Goal: Task Accomplishment & Management: Use online tool/utility

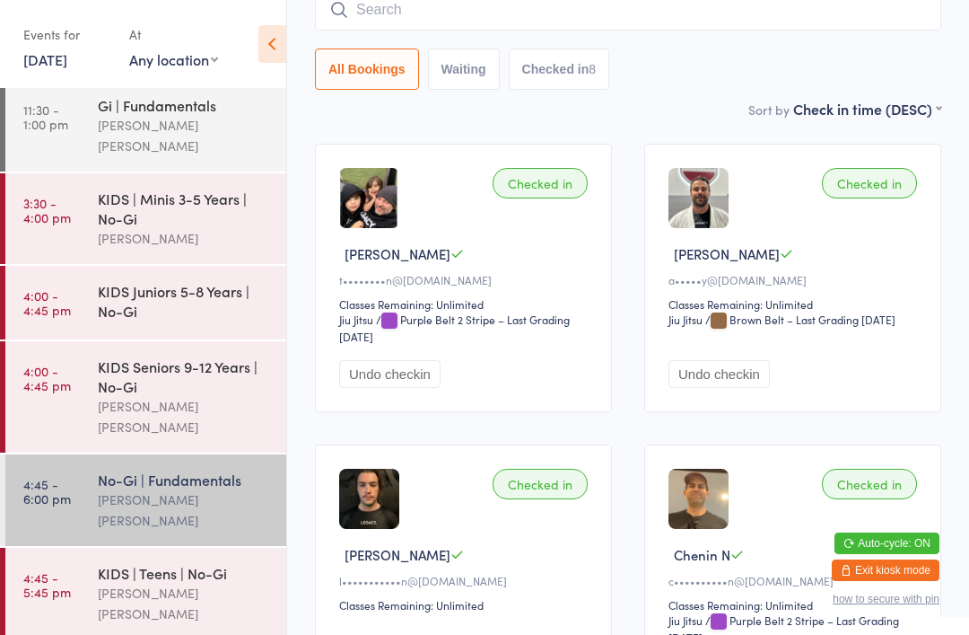
scroll to position [194, 0]
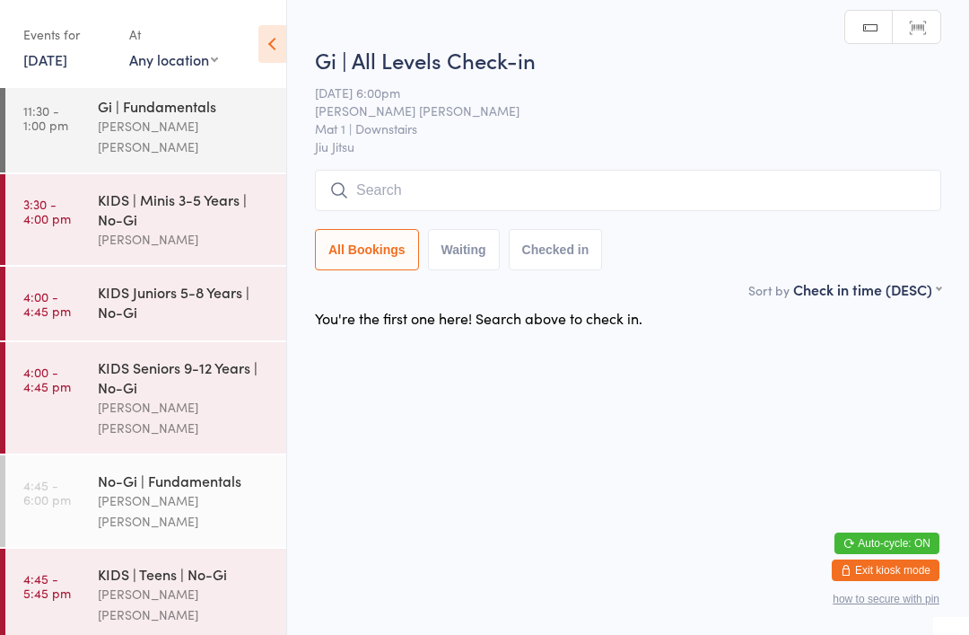
click at [425, 187] on input "search" at bounding box center [628, 190] width 626 height 41
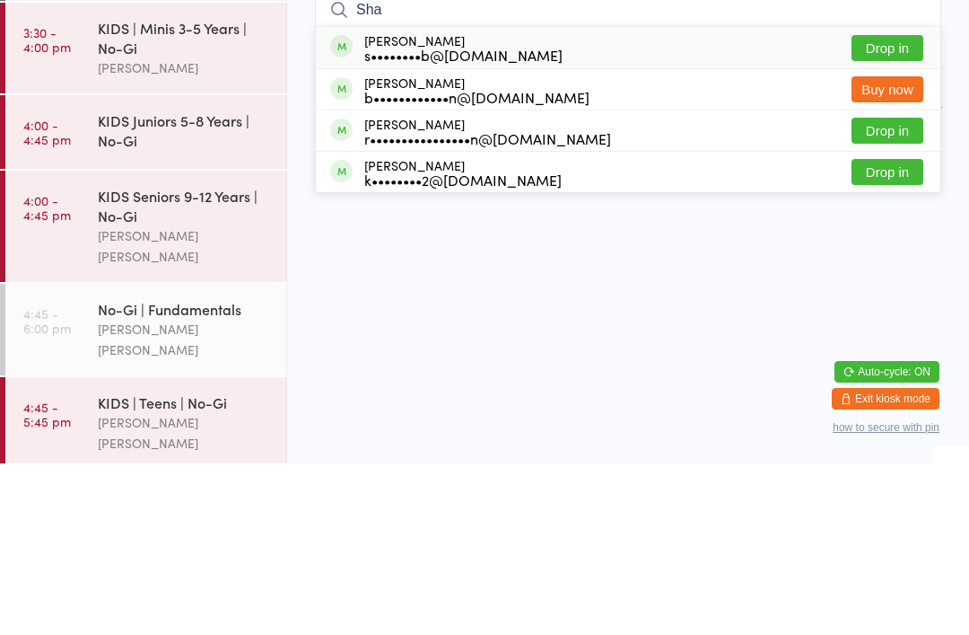
type input "Sha"
click at [873, 206] on button "Drop in" at bounding box center [888, 219] width 72 height 26
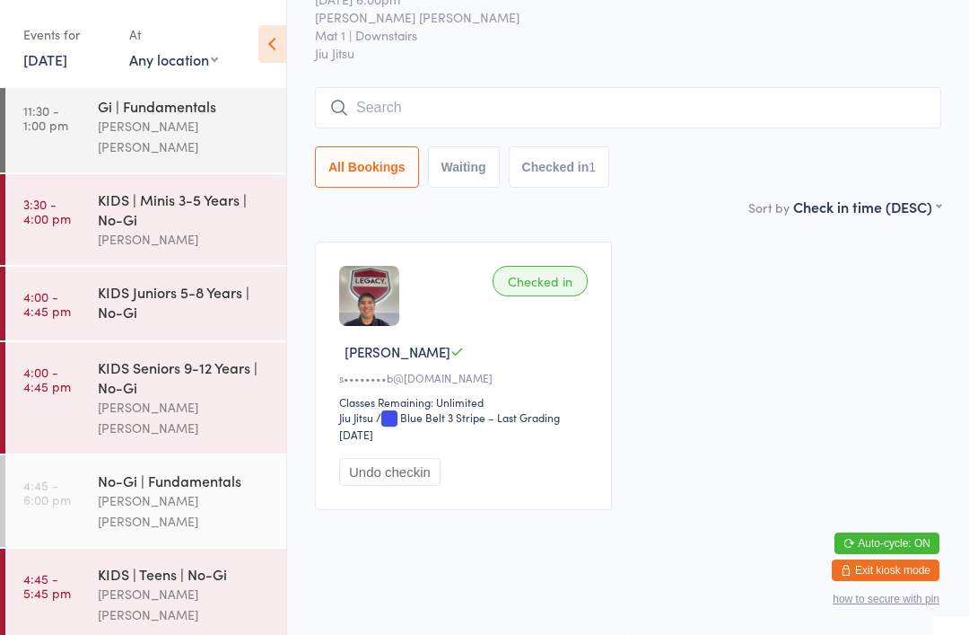
scroll to position [39, 0]
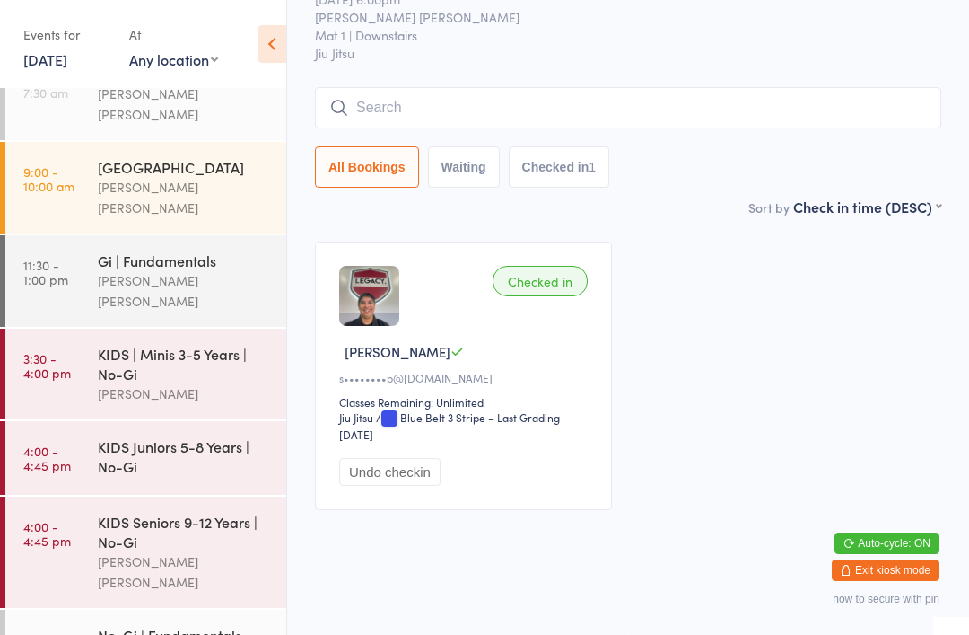
click at [233, 157] on div "[GEOGRAPHIC_DATA]" at bounding box center [184, 167] width 173 height 20
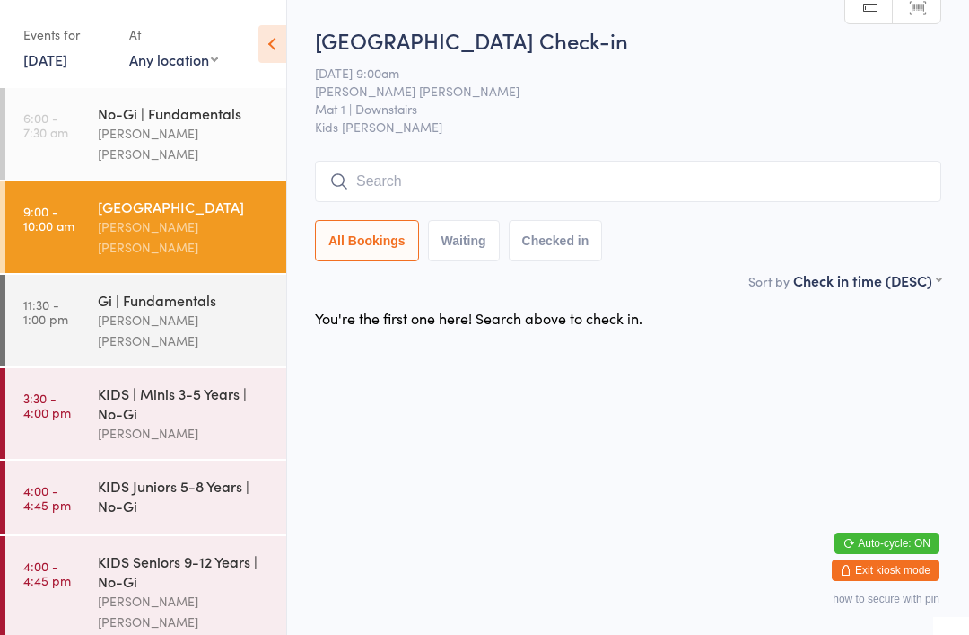
click at [257, 137] on div "[PERSON_NAME] [PERSON_NAME]" at bounding box center [184, 143] width 173 height 41
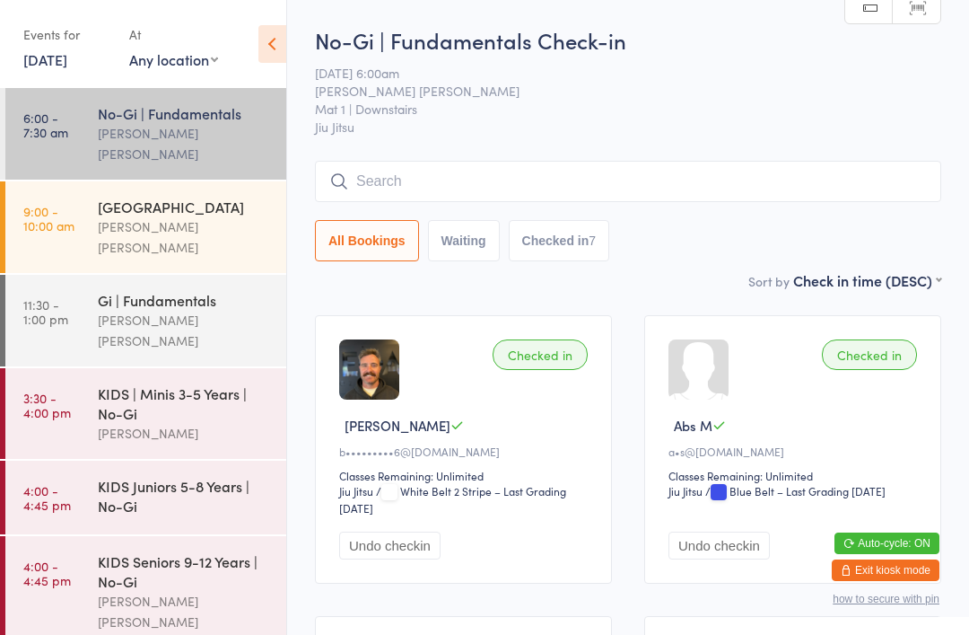
click at [246, 215] on div "[GEOGRAPHIC_DATA]" at bounding box center [184, 207] width 173 height 20
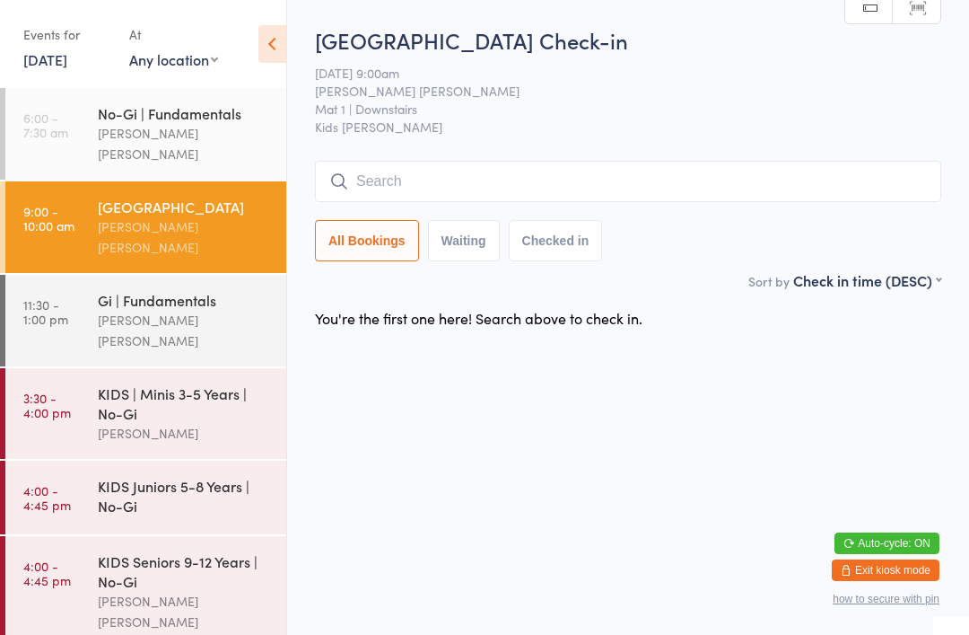
click at [180, 181] on div "[GEOGRAPHIC_DATA] [PERSON_NAME] [PERSON_NAME]" at bounding box center [192, 227] width 188 height 92
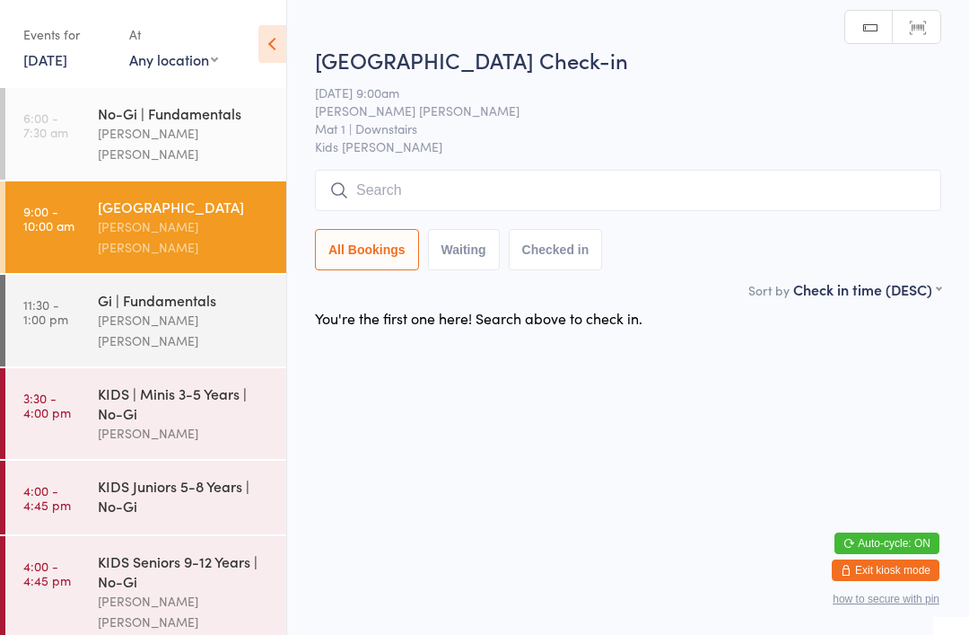
click at [229, 138] on div "[PERSON_NAME] [PERSON_NAME]" at bounding box center [184, 143] width 173 height 41
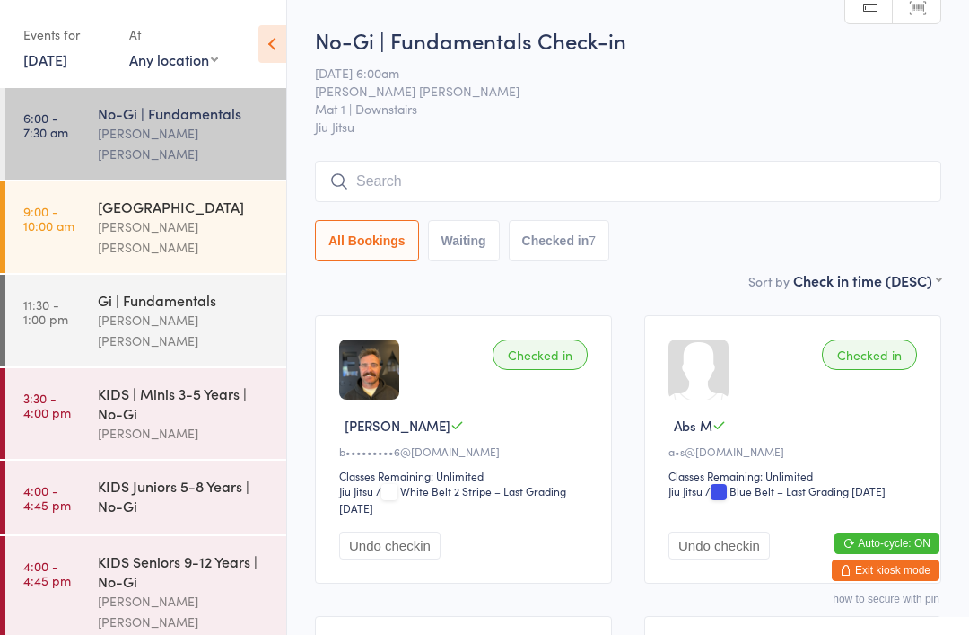
click at [685, 177] on input "search" at bounding box center [628, 181] width 626 height 41
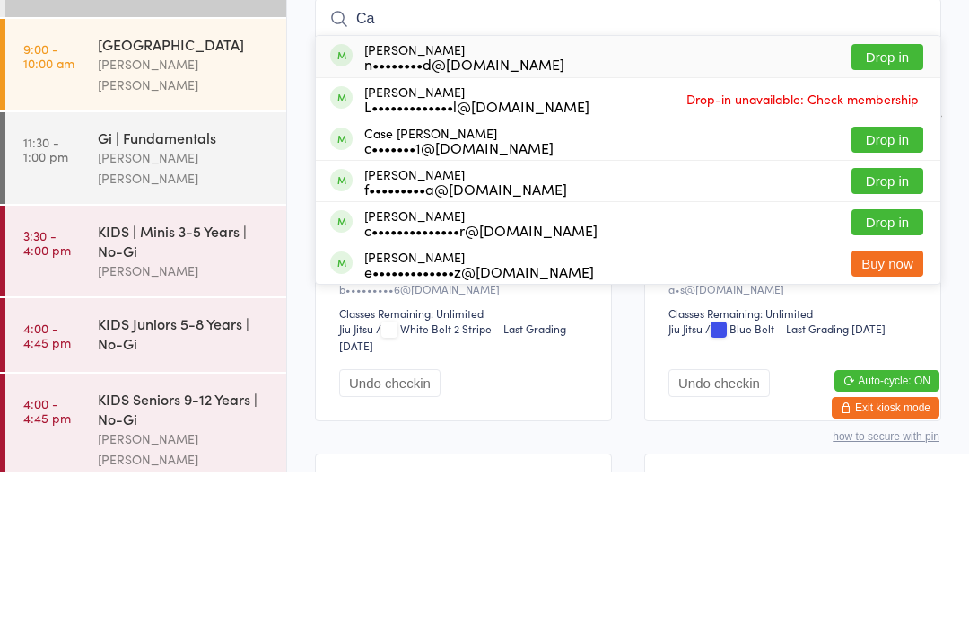
type input "C"
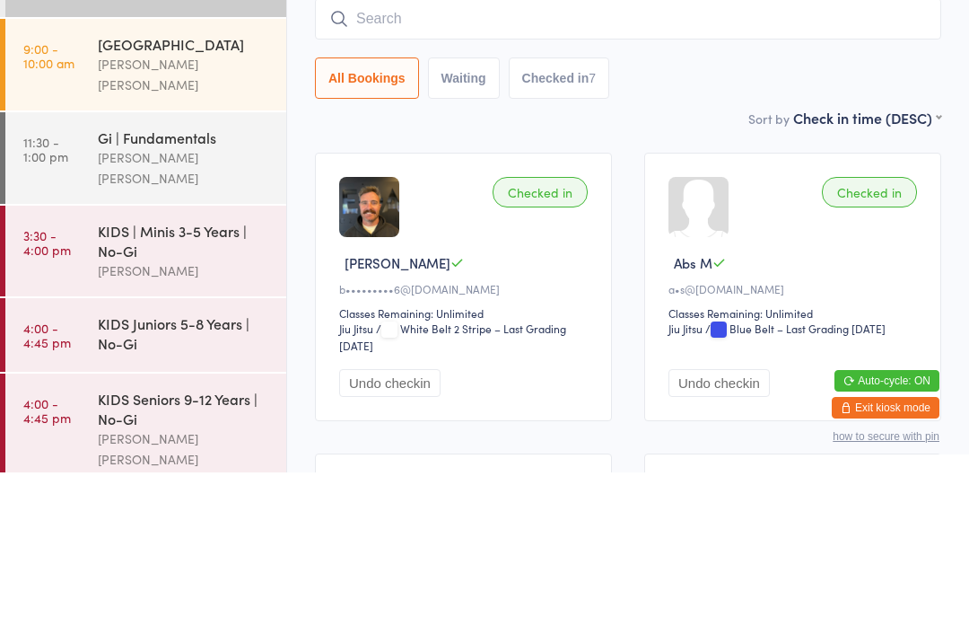
click at [912, 220] on div "All Bookings Waiting Checked in 7" at bounding box center [628, 240] width 626 height 41
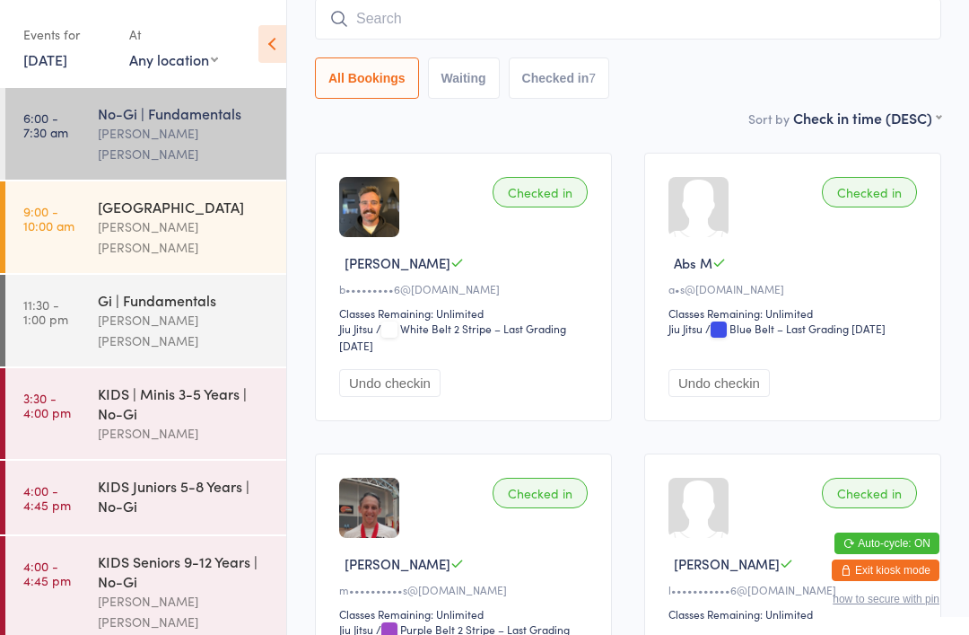
click at [240, 246] on div "[GEOGRAPHIC_DATA] [PERSON_NAME] [PERSON_NAME]" at bounding box center [192, 227] width 188 height 92
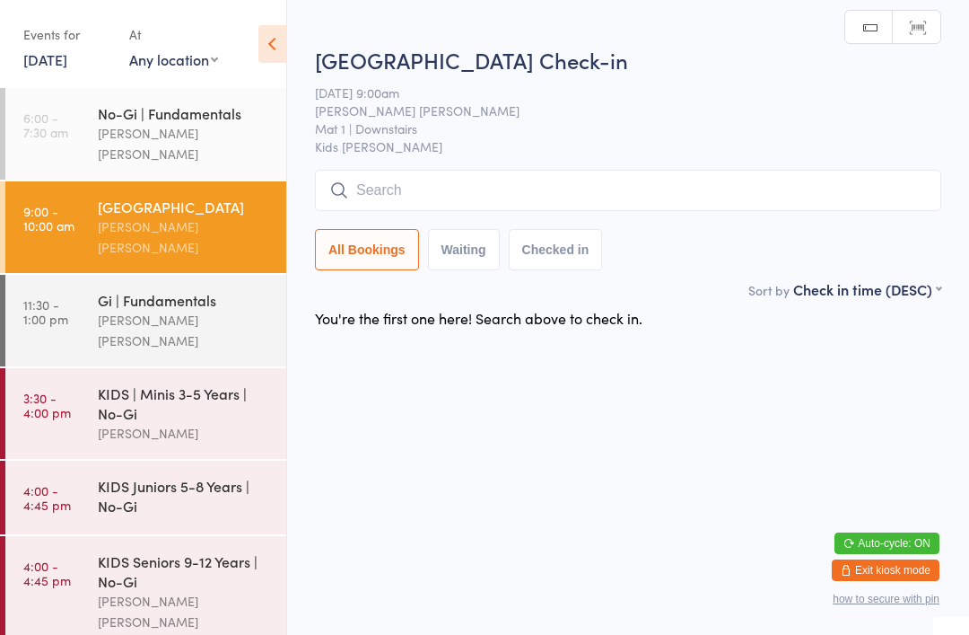
click at [696, 159] on div "[GEOGRAPHIC_DATA] Check-in [DATE] 9:00am [PERSON_NAME] [PERSON_NAME] Mat 1 | Do…" at bounding box center [628, 162] width 626 height 234
click at [712, 172] on input "search" at bounding box center [628, 190] width 626 height 41
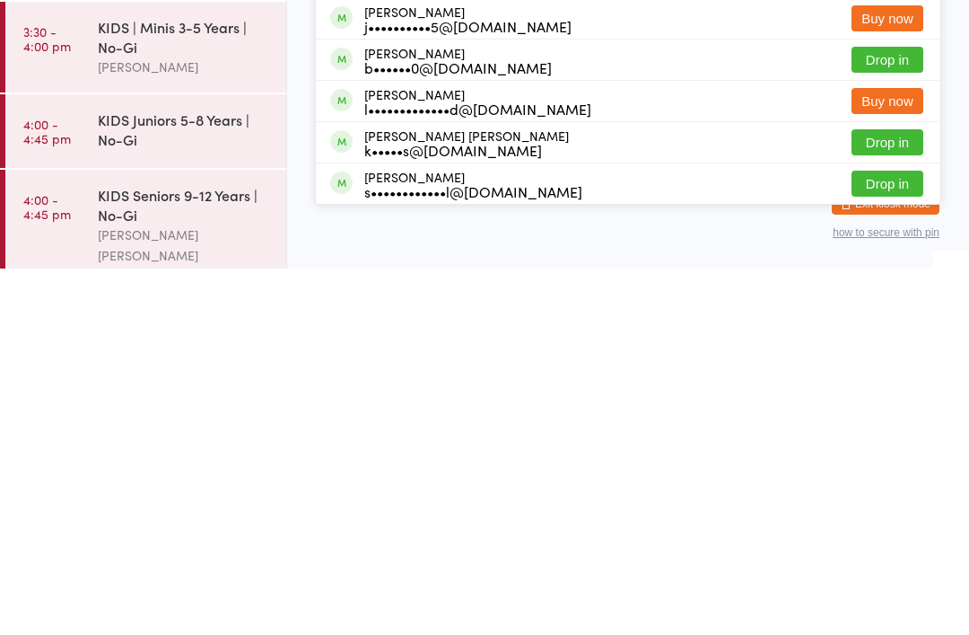
click at [779, 232] on html "You have now entered Kiosk Mode. Members will be able to check themselves in us…" at bounding box center [484, 317] width 969 height 635
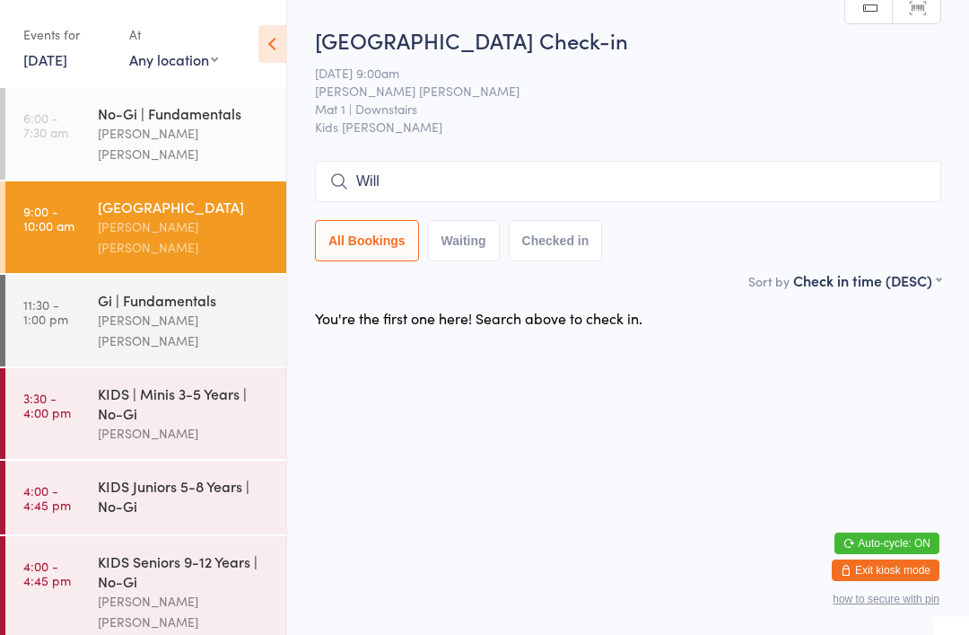
click at [825, 177] on input "Will" at bounding box center [628, 181] width 626 height 41
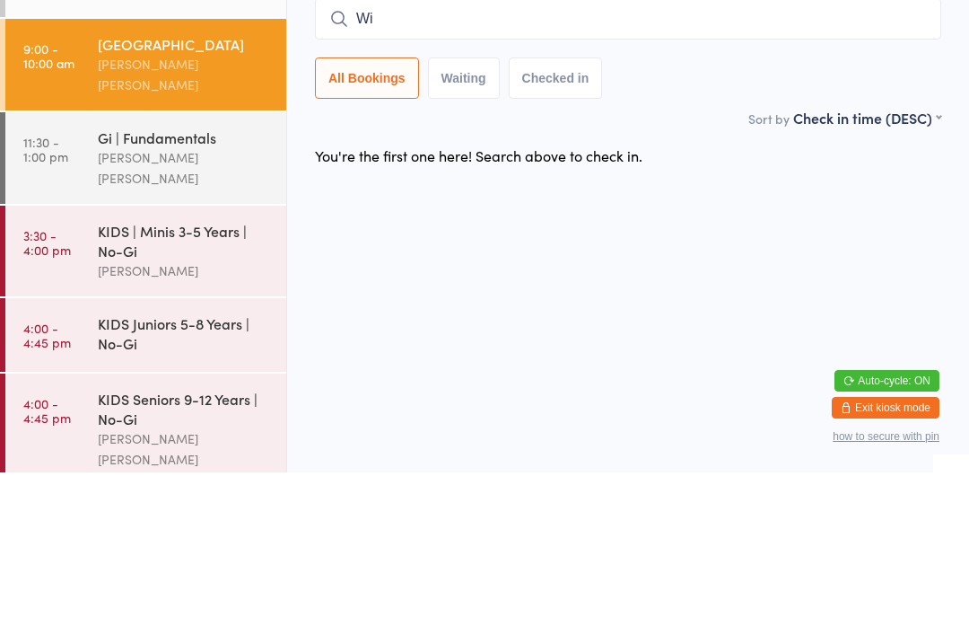
type input "W"
click at [787, 299] on div "You're the first one here! Search above to check in." at bounding box center [628, 318] width 659 height 38
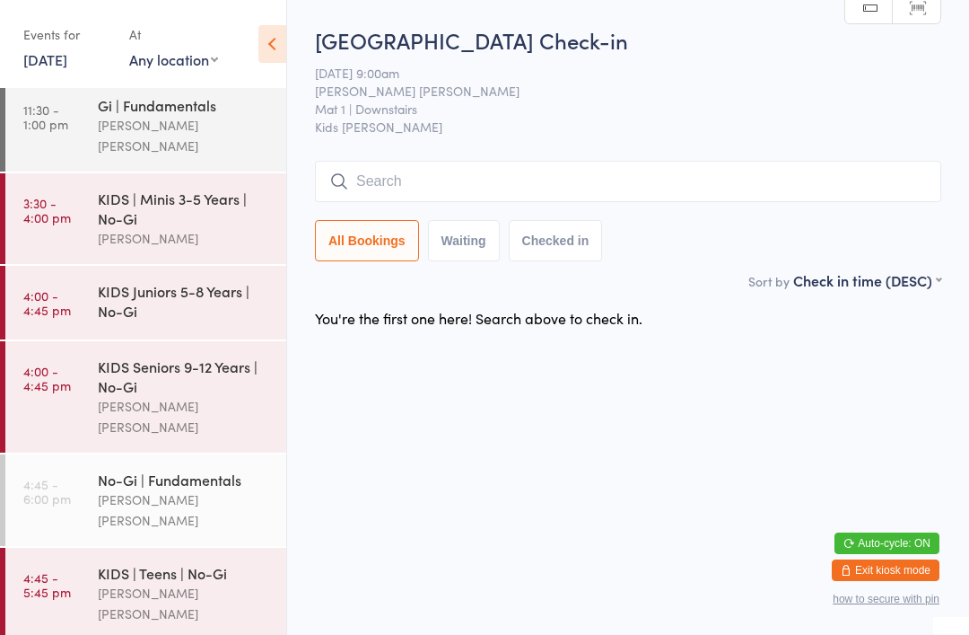
scroll to position [194, 0]
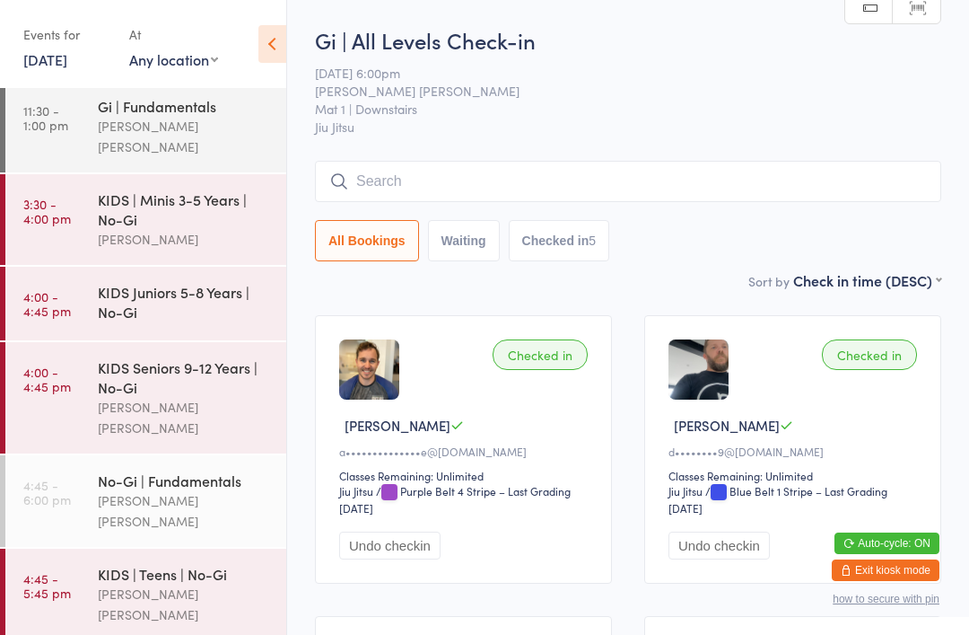
click at [95, 455] on link "4:45 - 6:00 pm No-Gi | Fundamentals [PERSON_NAME] [PERSON_NAME]" at bounding box center [145, 501] width 281 height 92
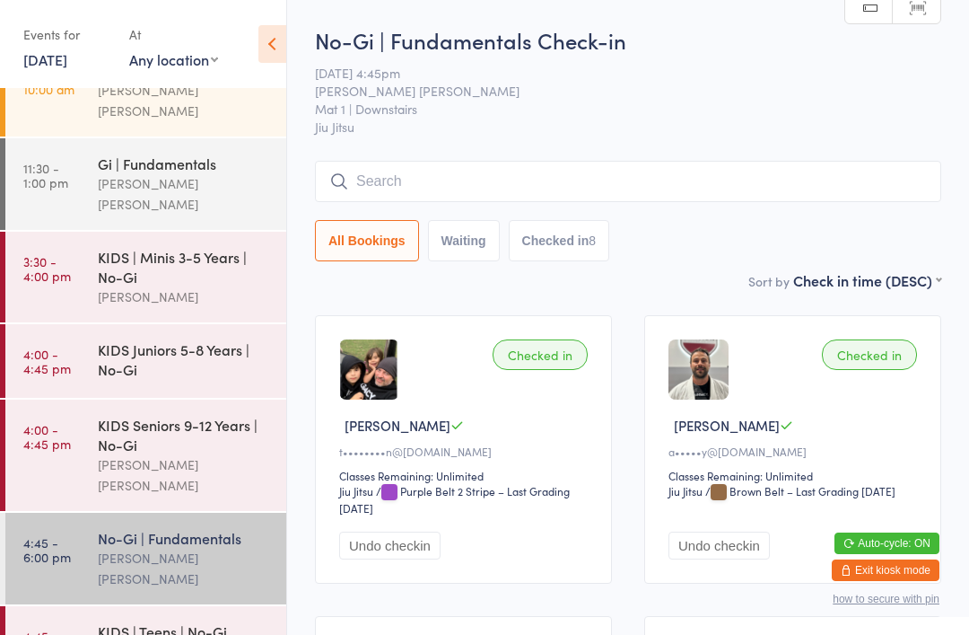
click at [845, 179] on input "search" at bounding box center [628, 181] width 626 height 41
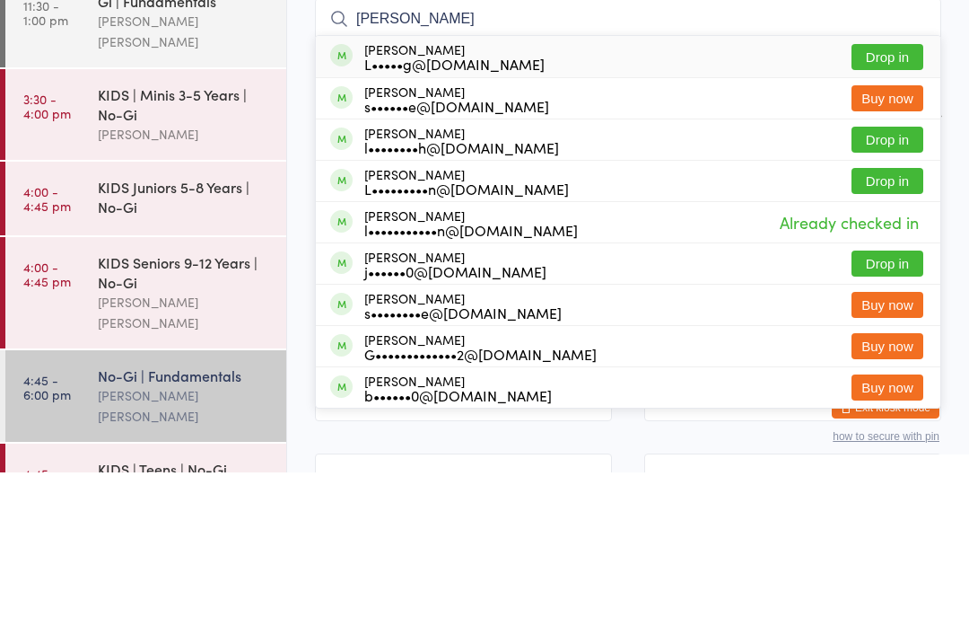
type input "[PERSON_NAME]"
click at [891, 289] on button "Drop in" at bounding box center [888, 302] width 72 height 26
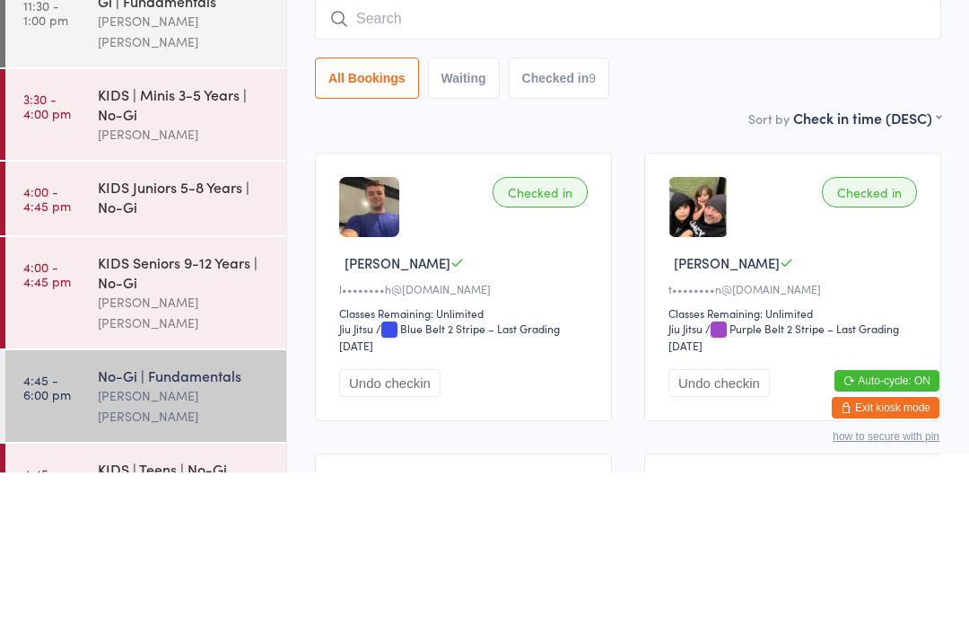
scroll to position [162, 0]
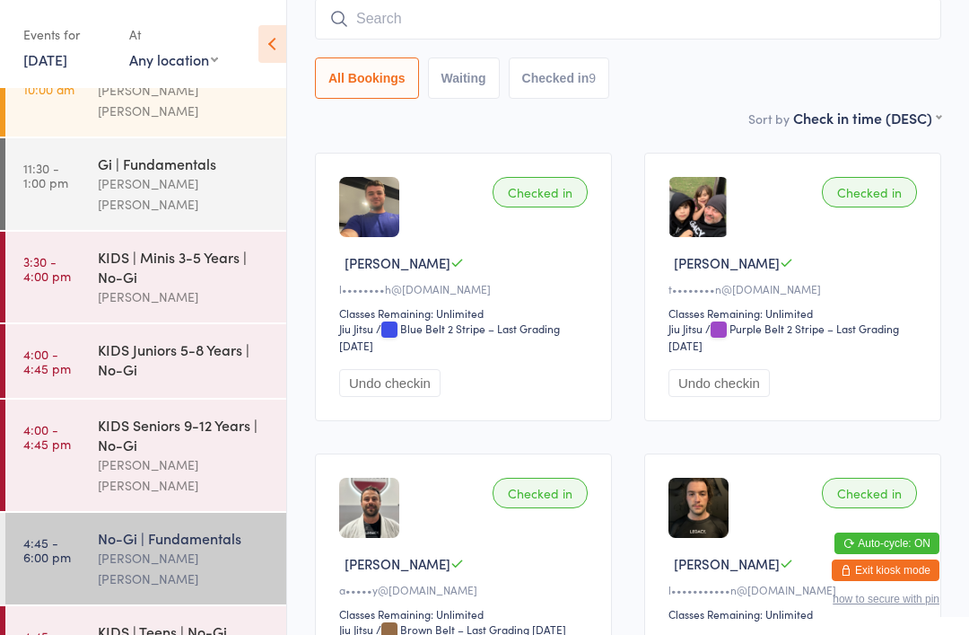
click at [696, 8] on input "search" at bounding box center [628, 18] width 626 height 41
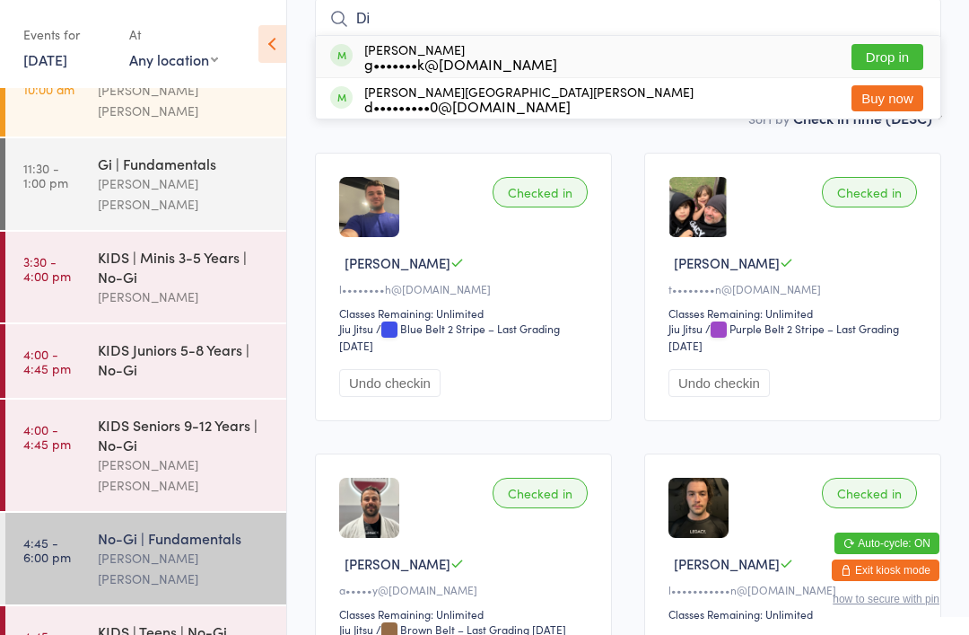
type input "D"
